Goal: Information Seeking & Learning: Check status

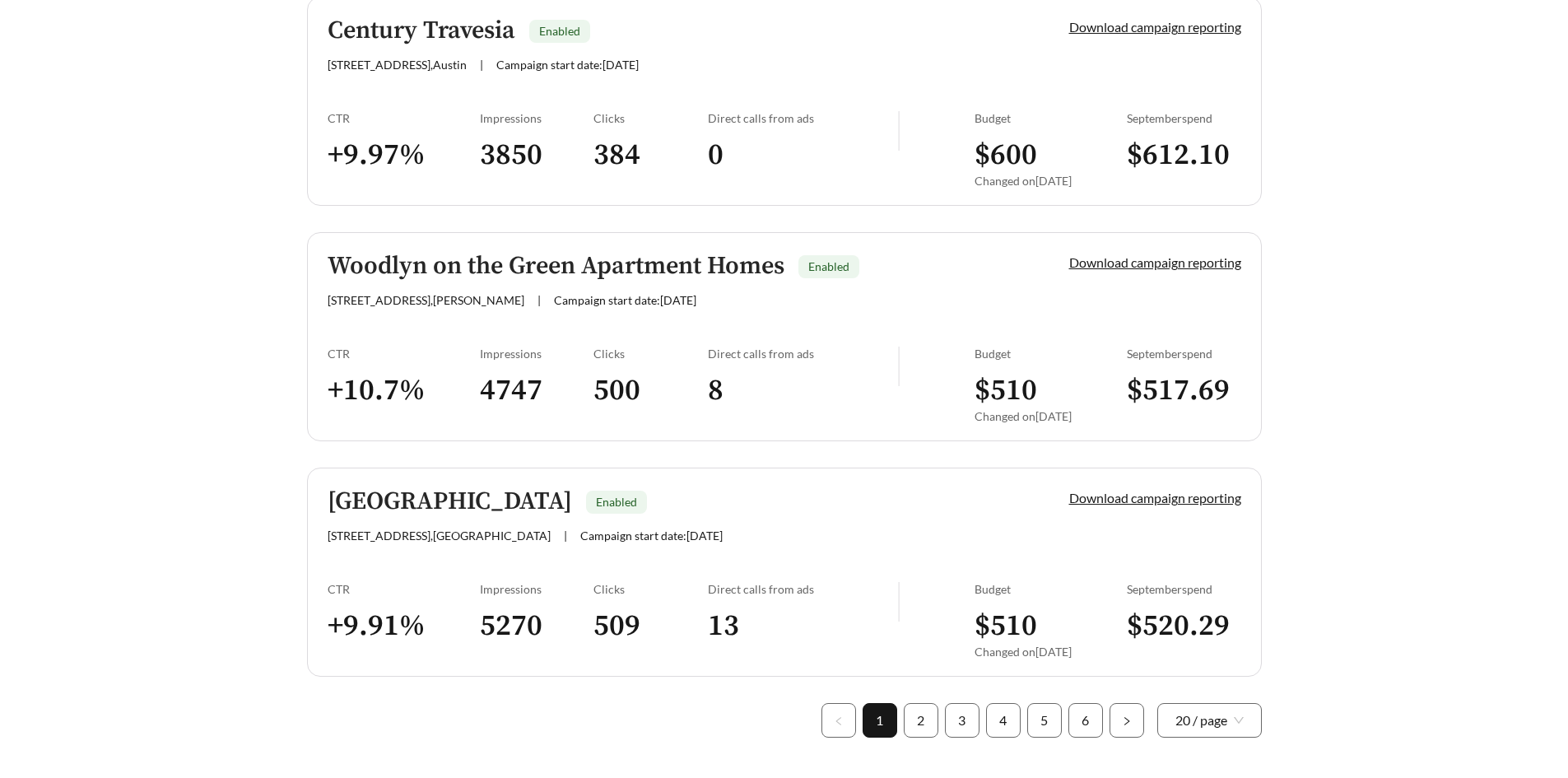
scroll to position [4594, 0]
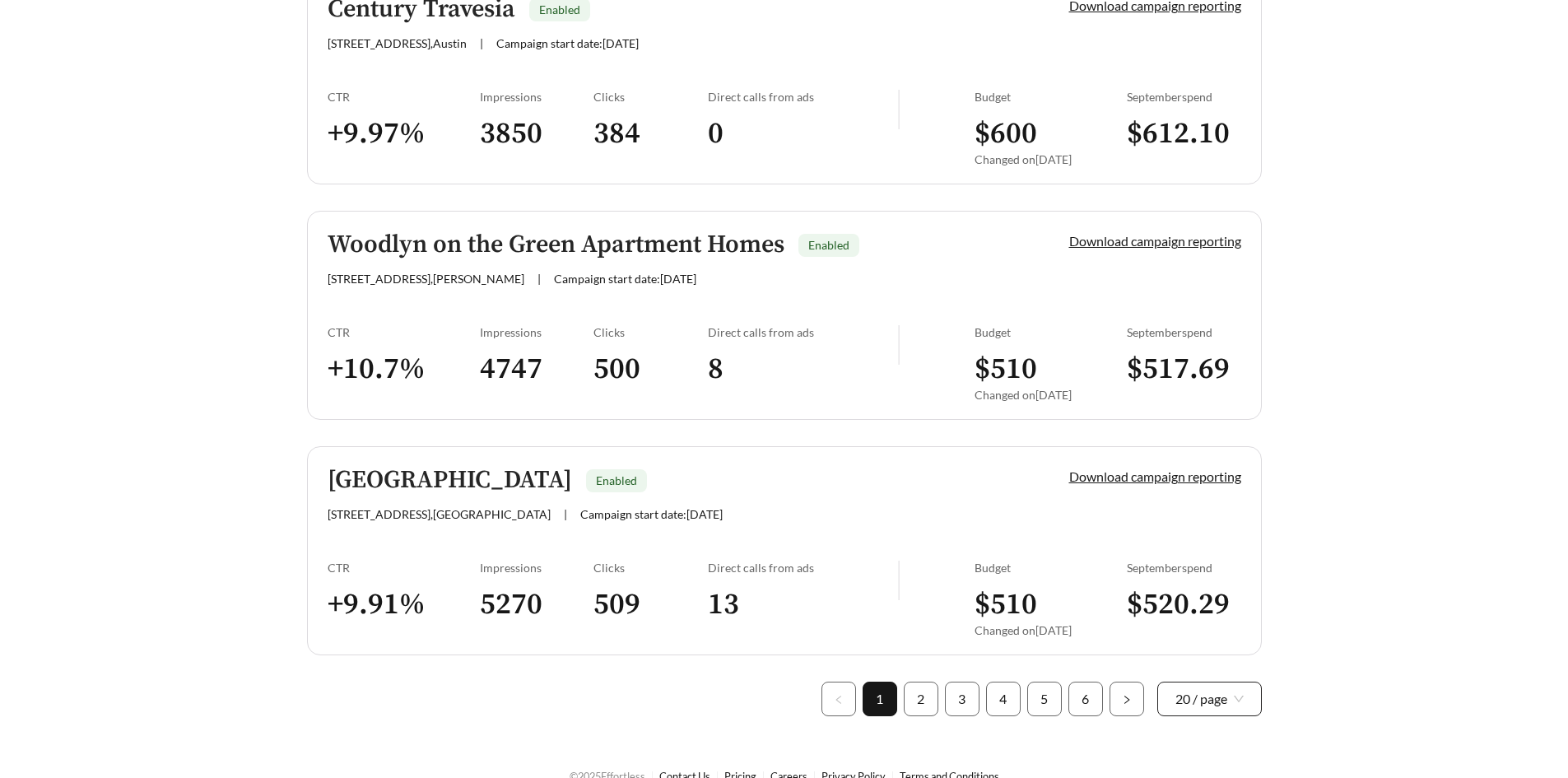
click at [1164, 681] on div "20 / page" at bounding box center [1210, 698] width 104 height 34
click at [1200, 653] on div "100 / page" at bounding box center [1209, 661] width 69 height 18
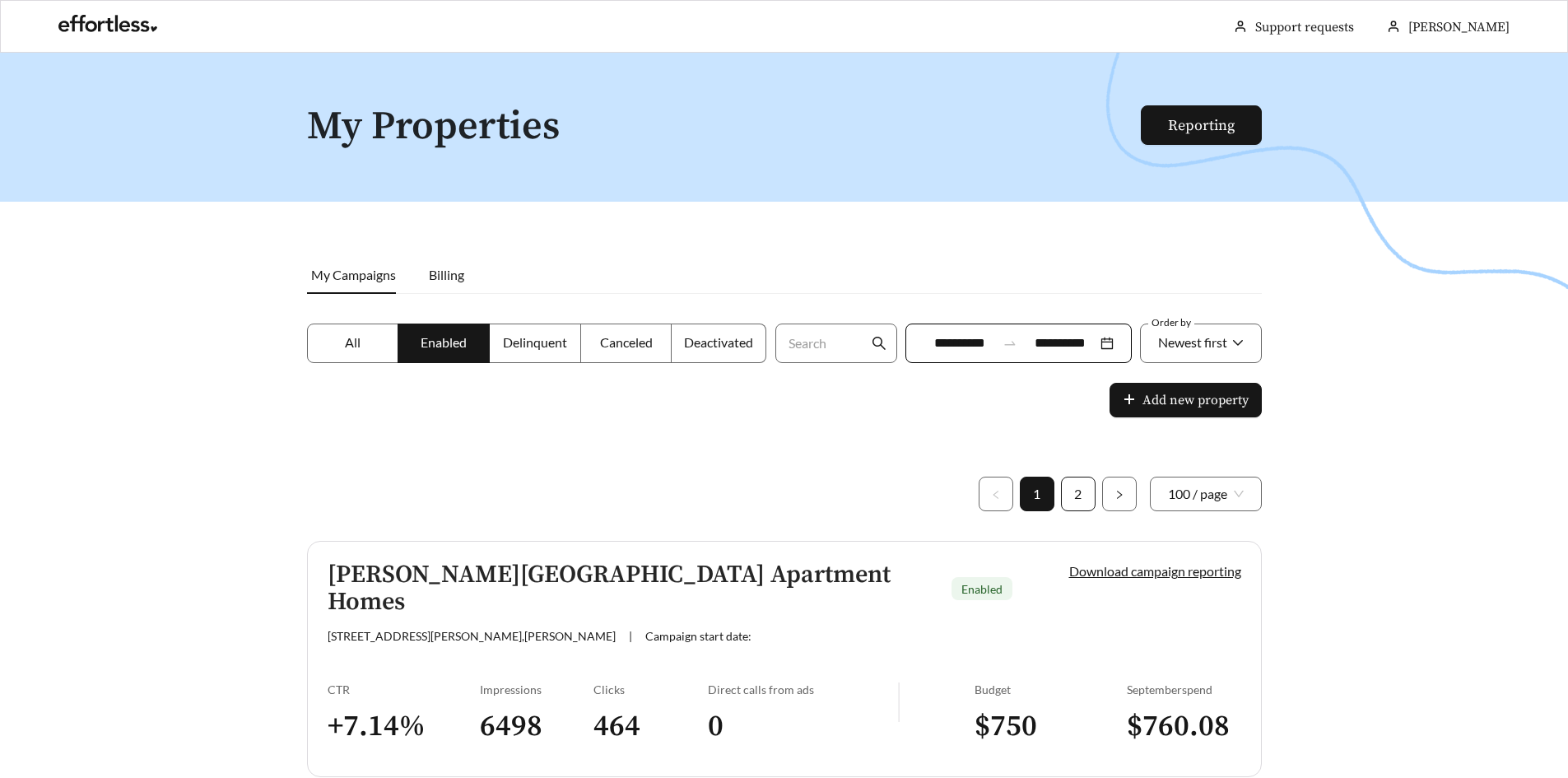
click at [1071, 492] on link "2" at bounding box center [1078, 493] width 33 height 33
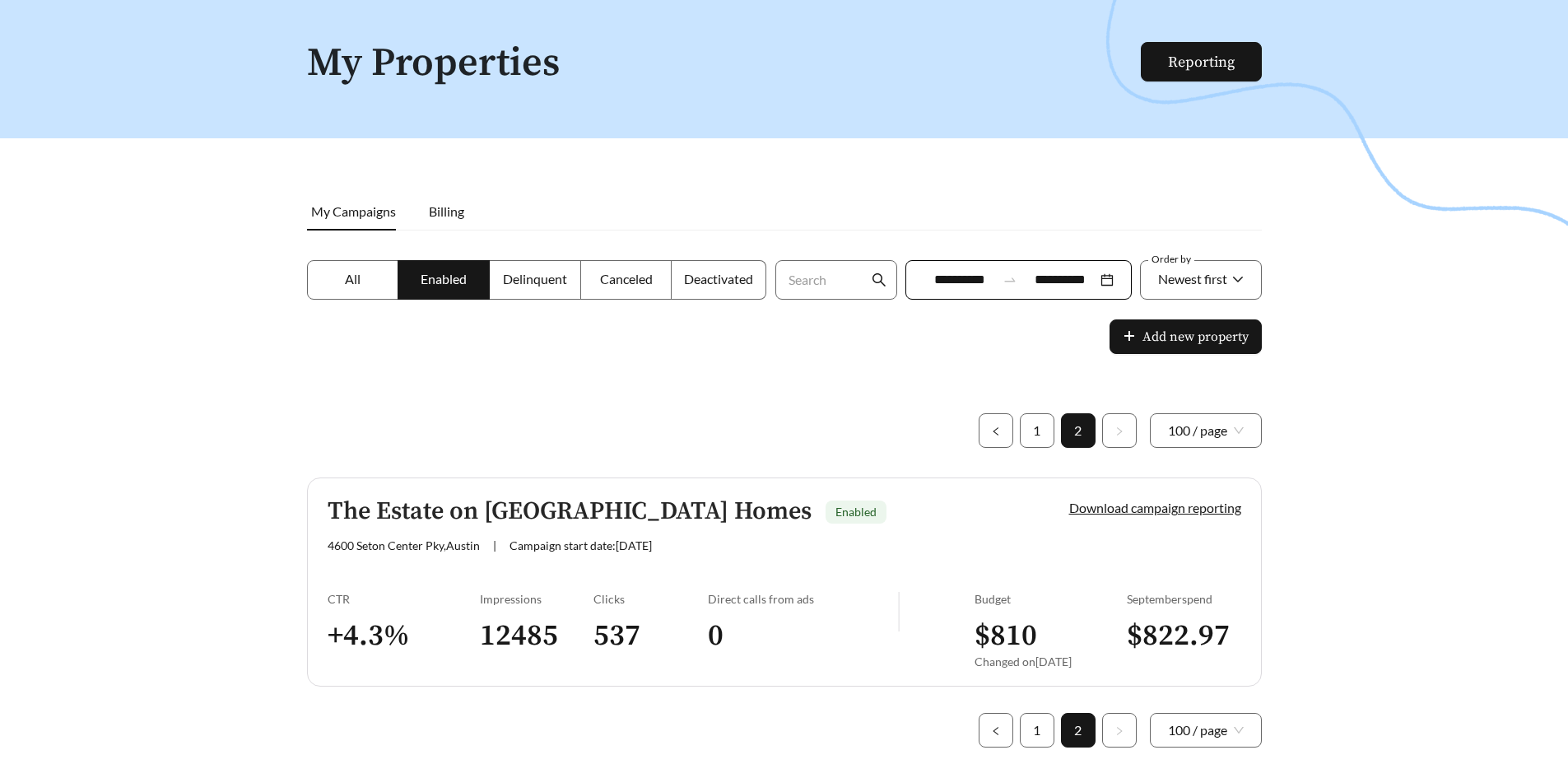
scroll to position [122, 0]
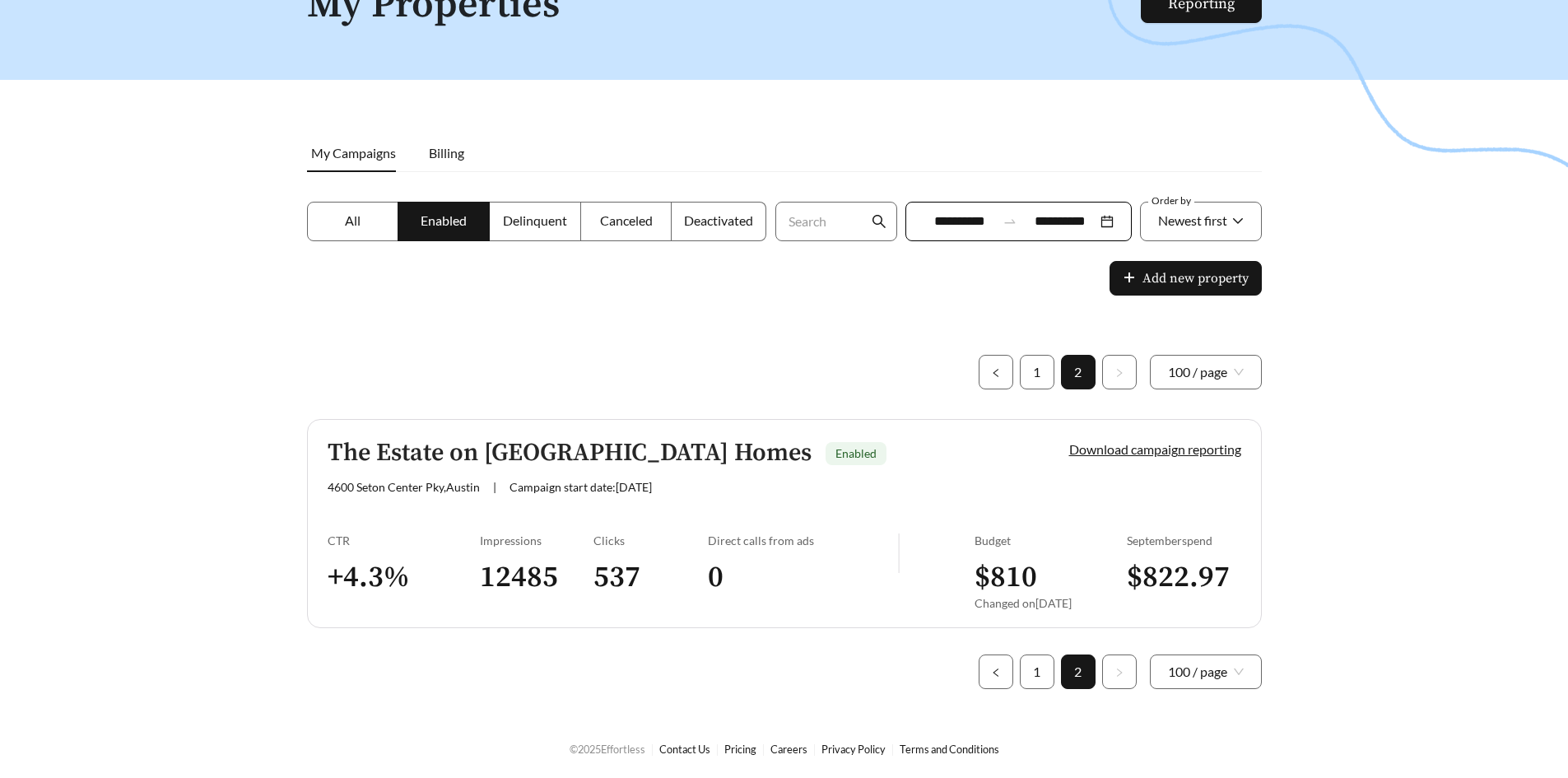
drag, startPoint x: 1039, startPoint y: 677, endPoint x: 1393, endPoint y: 466, distance: 412.1
click at [1039, 677] on link "1" at bounding box center [1037, 671] width 33 height 33
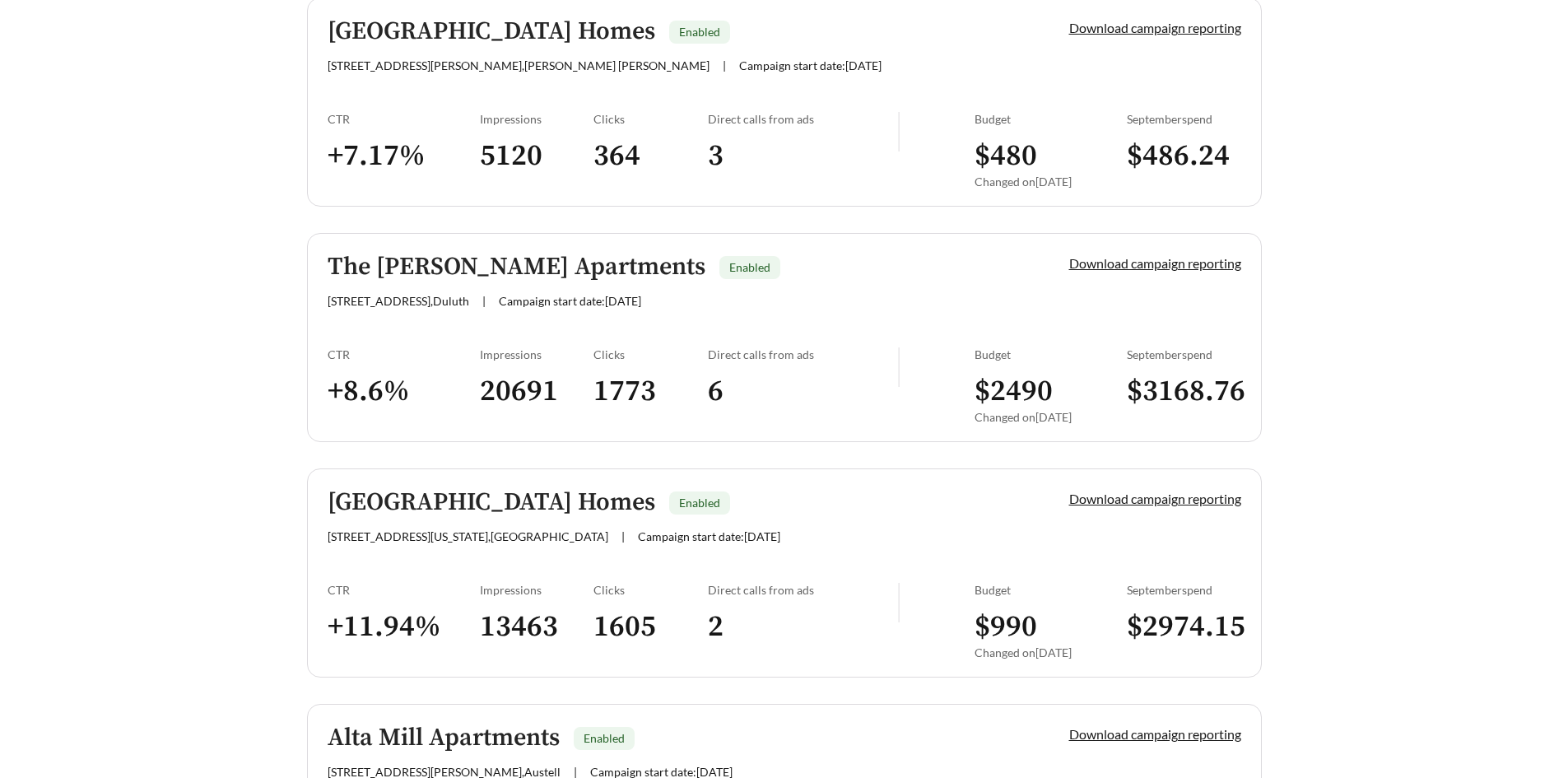
scroll to position [17073, 0]
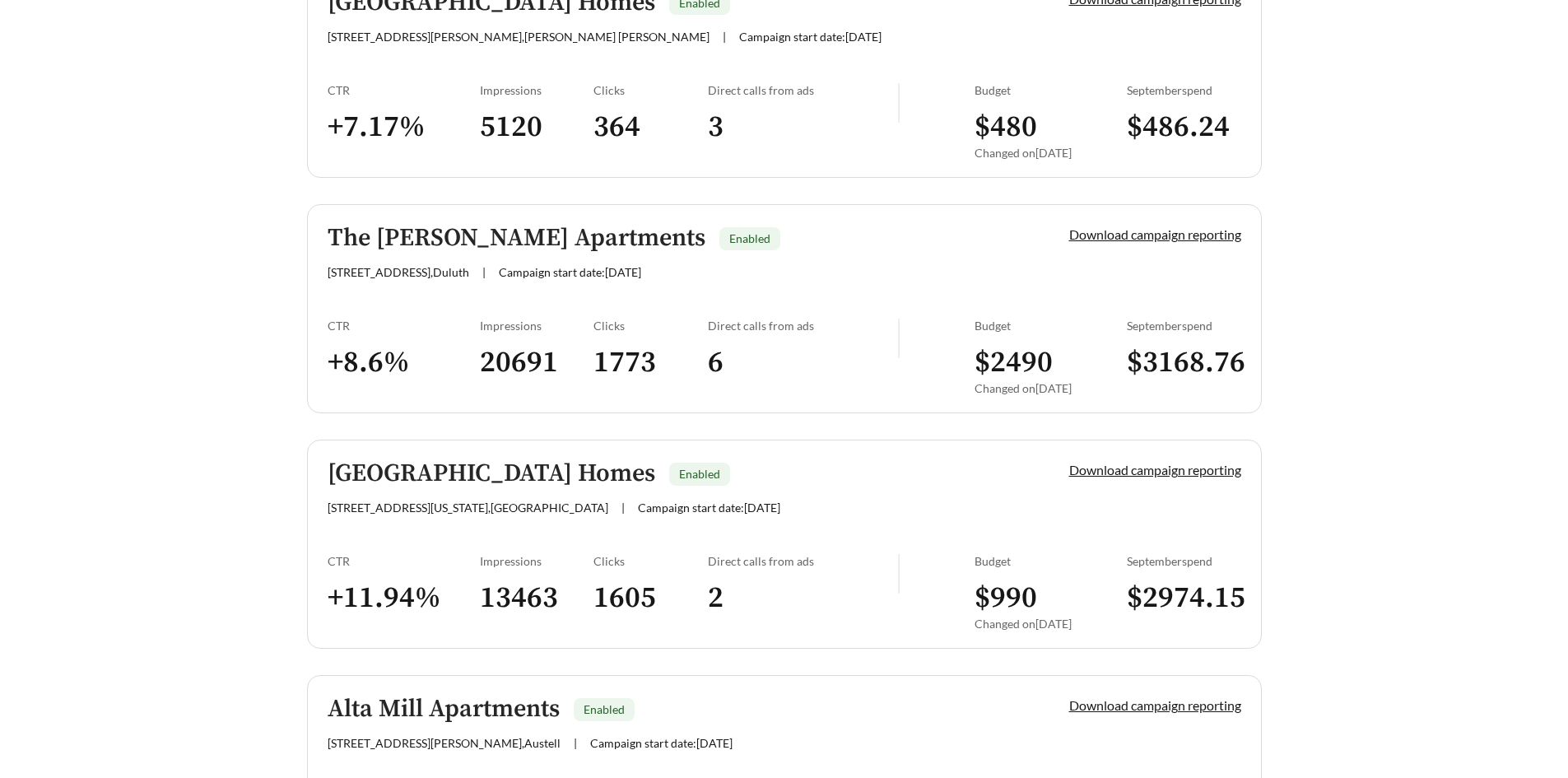
click at [1224, 579] on h3 "$ 2974.15" at bounding box center [1184, 598] width 114 height 37
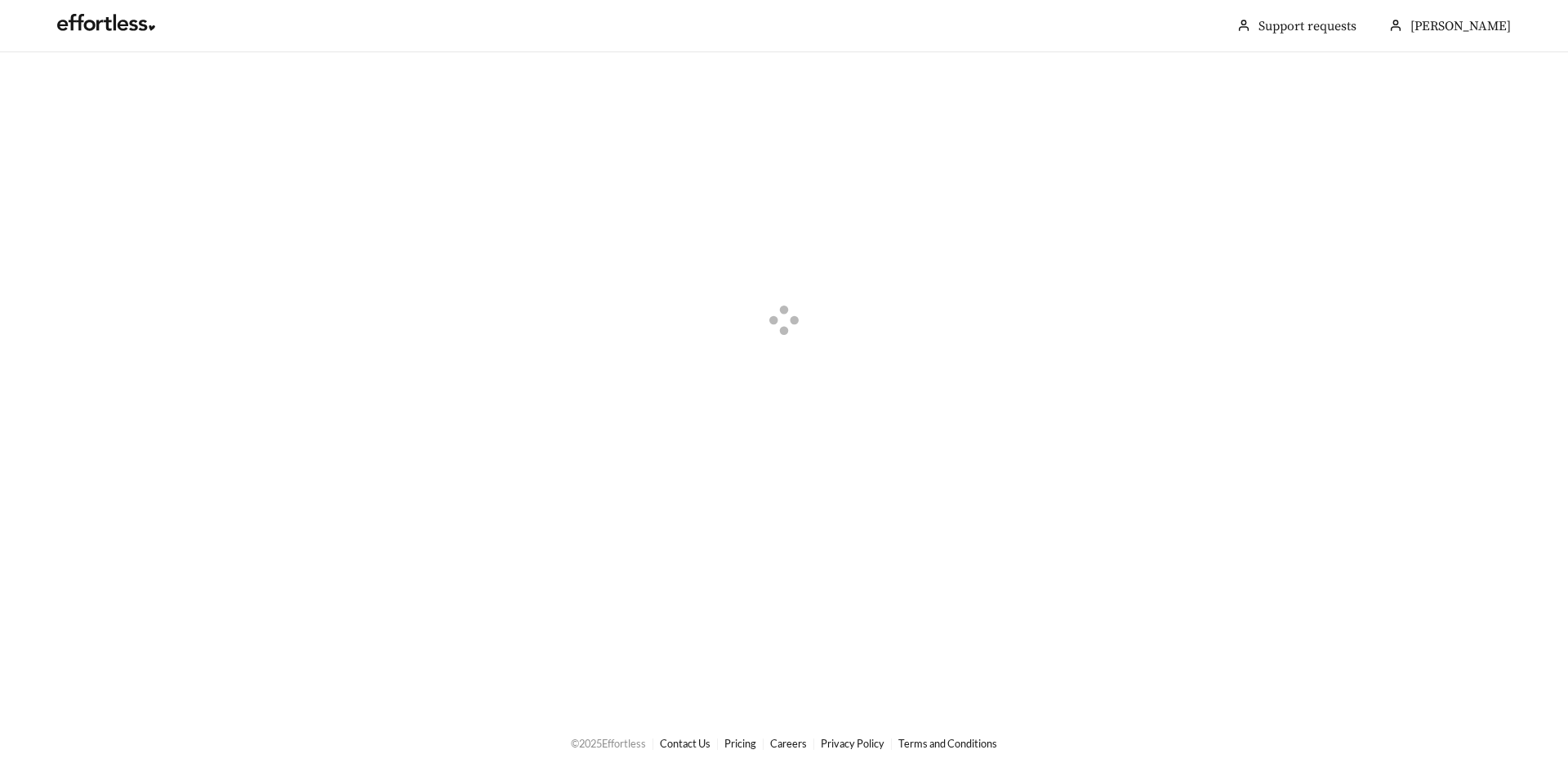
click at [1214, 567] on div at bounding box center [784, 323] width 1568 height 540
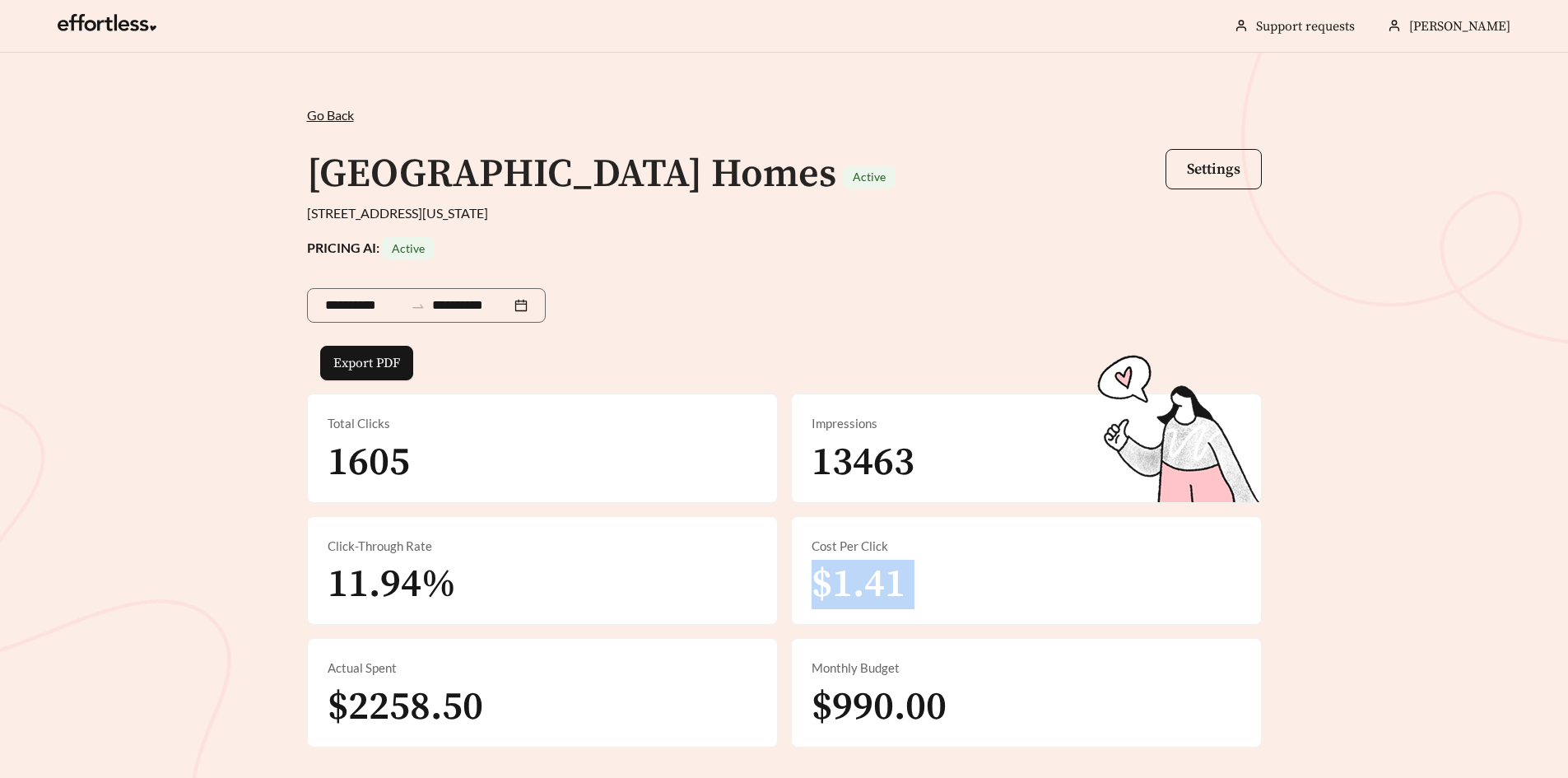
click at [1224, 572] on div "Cost Per Click $1.41" at bounding box center [1027, 571] width 470 height 108
click at [328, 118] on span "Go Back" at bounding box center [330, 114] width 47 height 16
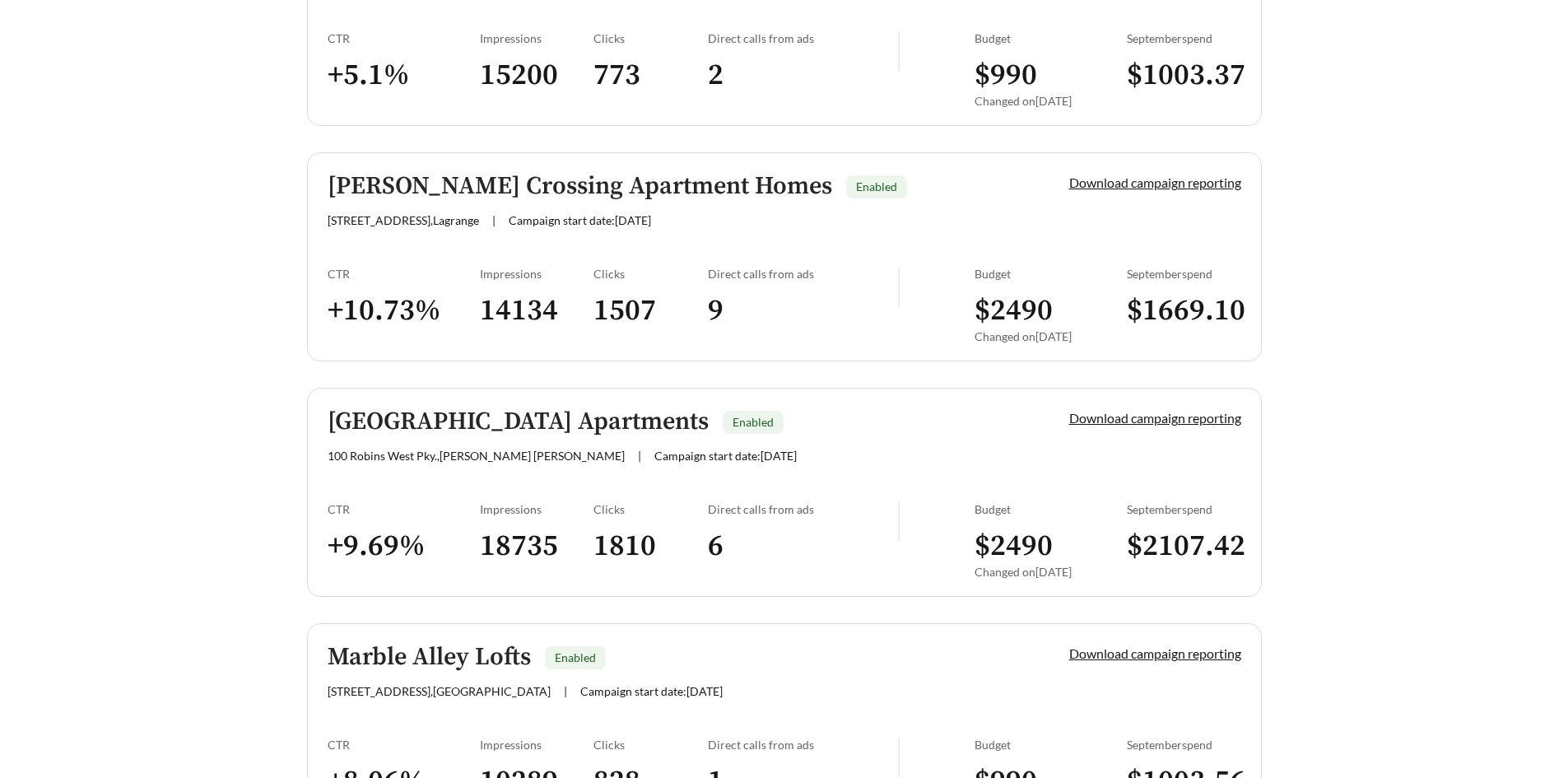
scroll to position [15717, 0]
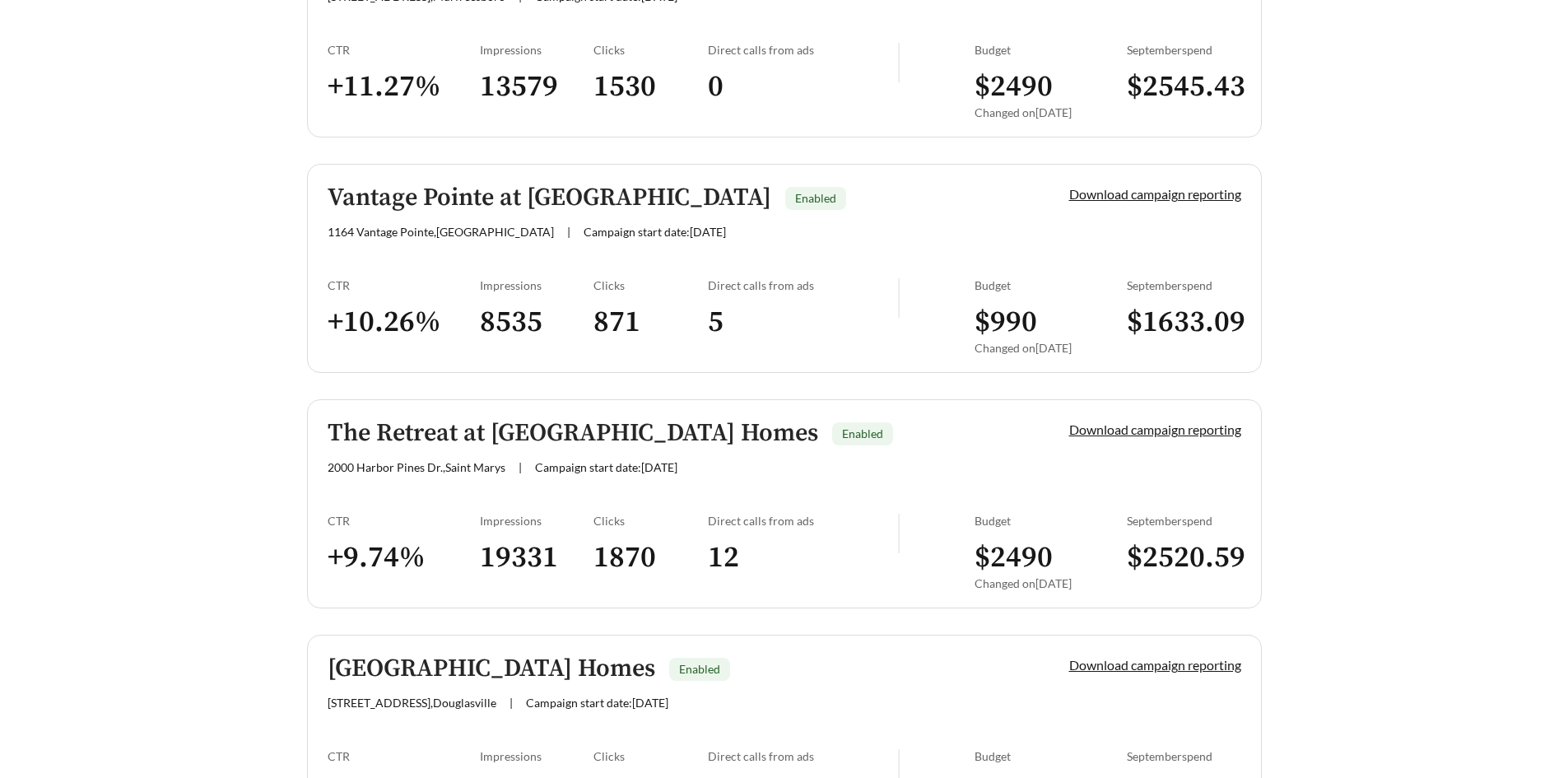
scroll to position [19063, 0]
